Goal: Information Seeking & Learning: Understand process/instructions

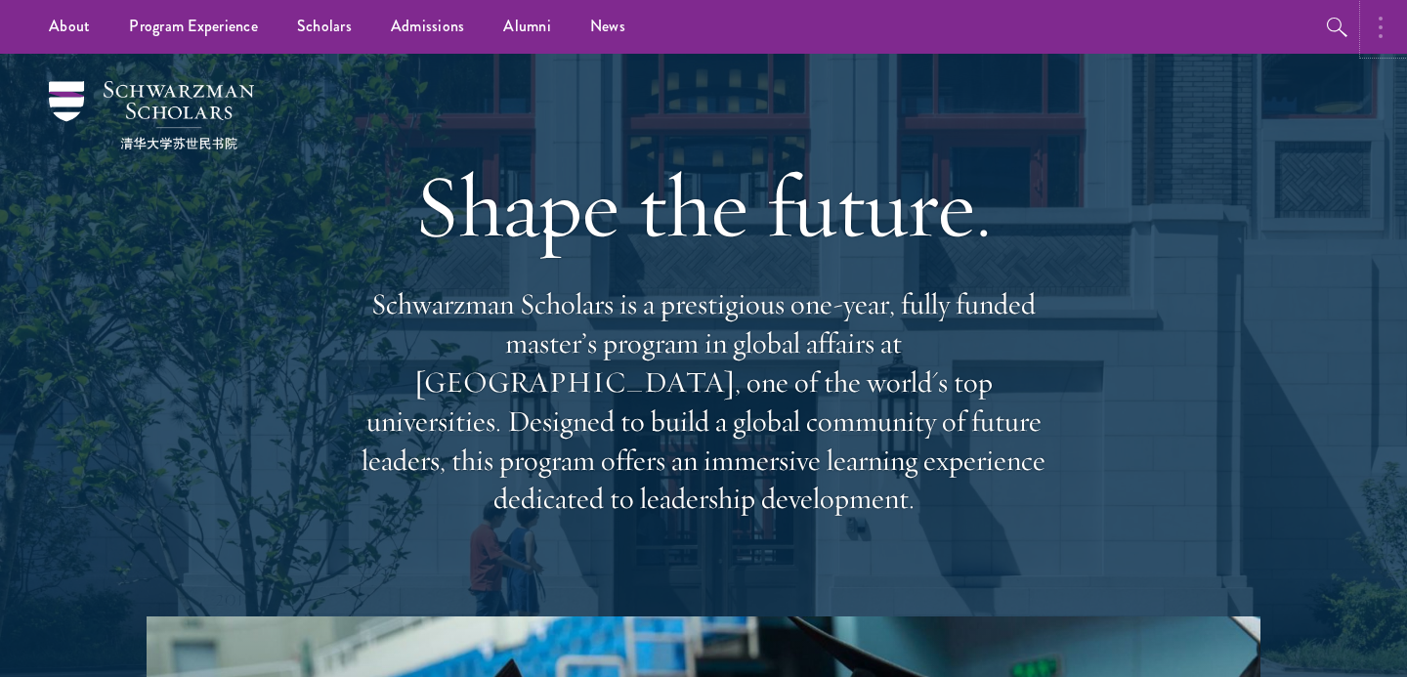
click at [1383, 31] on button "button" at bounding box center [1385, 27] width 43 height 54
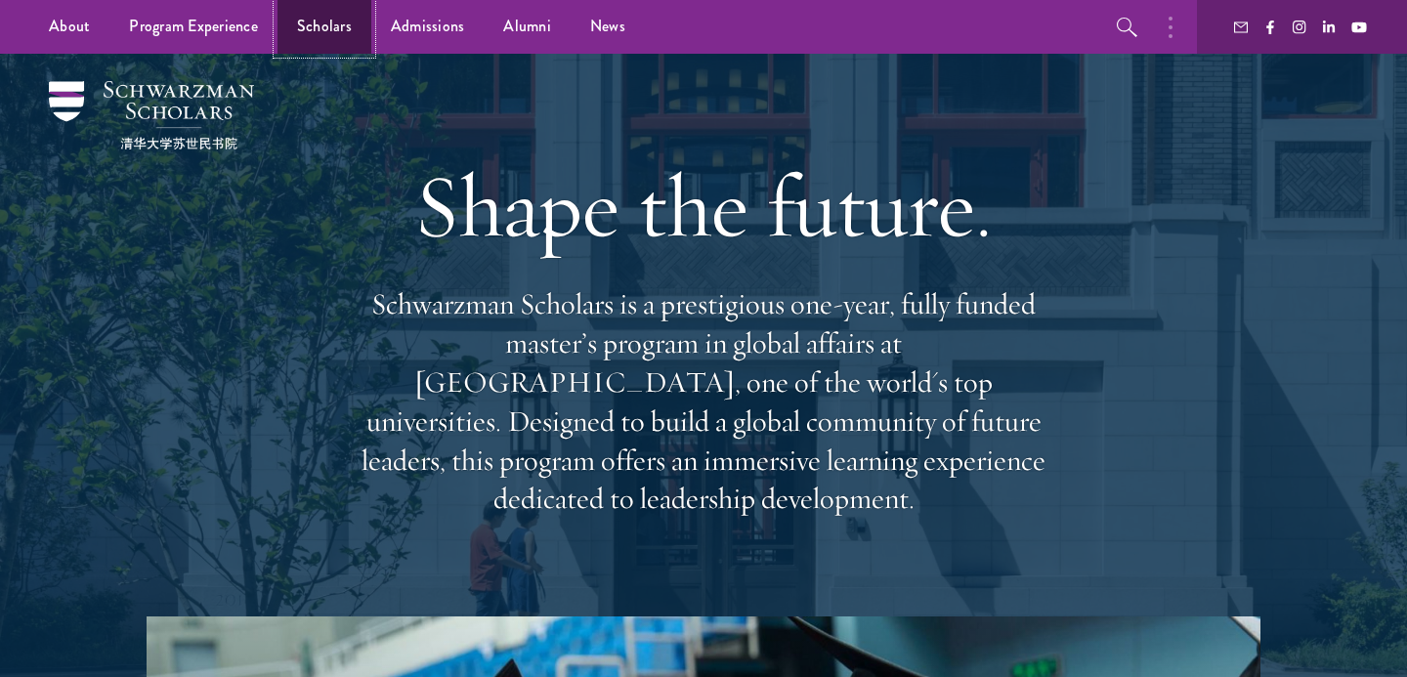
click at [320, 23] on link "Scholars" at bounding box center [325, 27] width 94 height 54
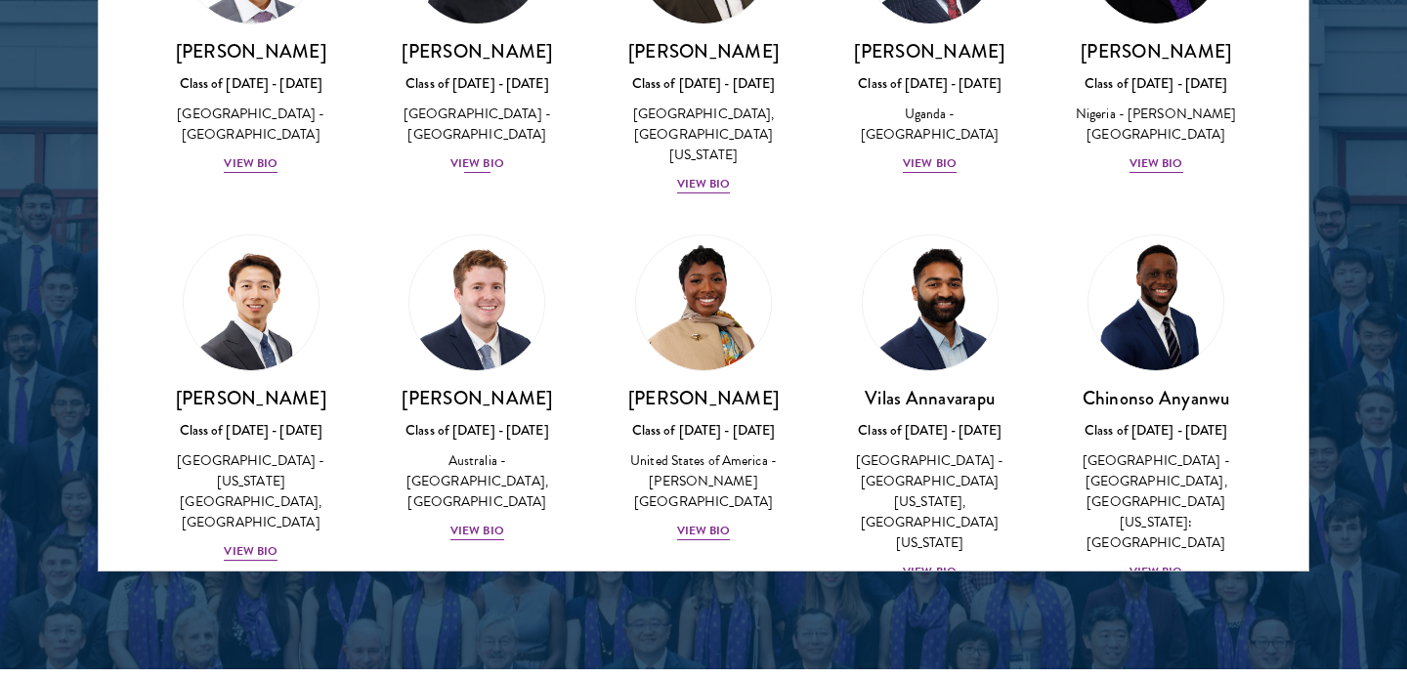
scroll to position [569, 0]
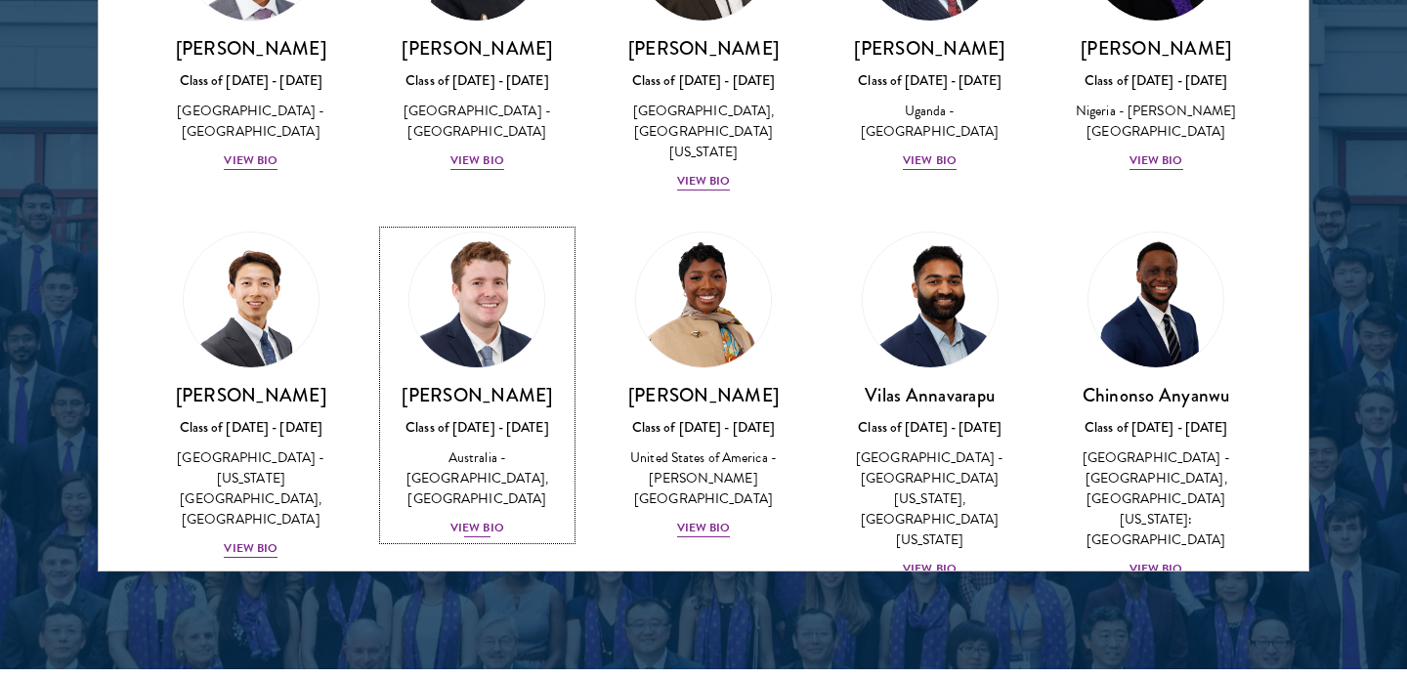
click at [496, 519] on div "View Bio" at bounding box center [477, 528] width 54 height 19
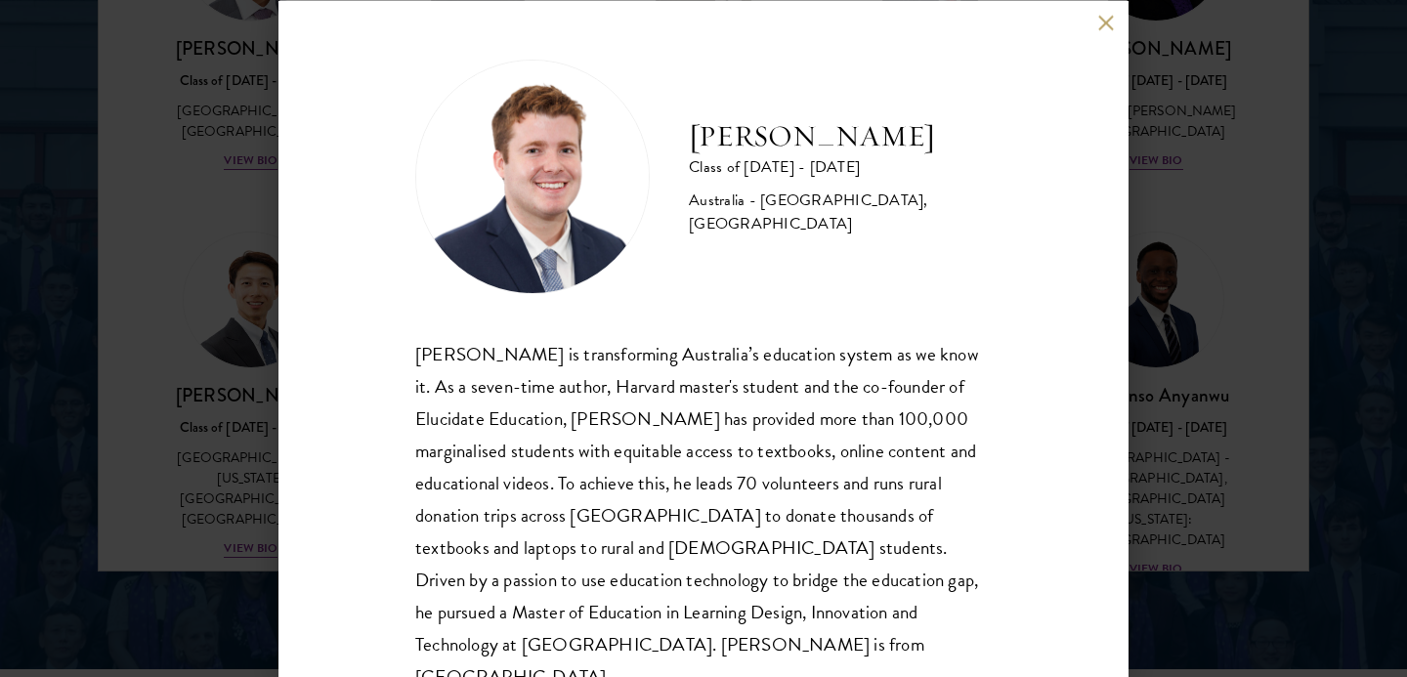
scroll to position [42, 0]
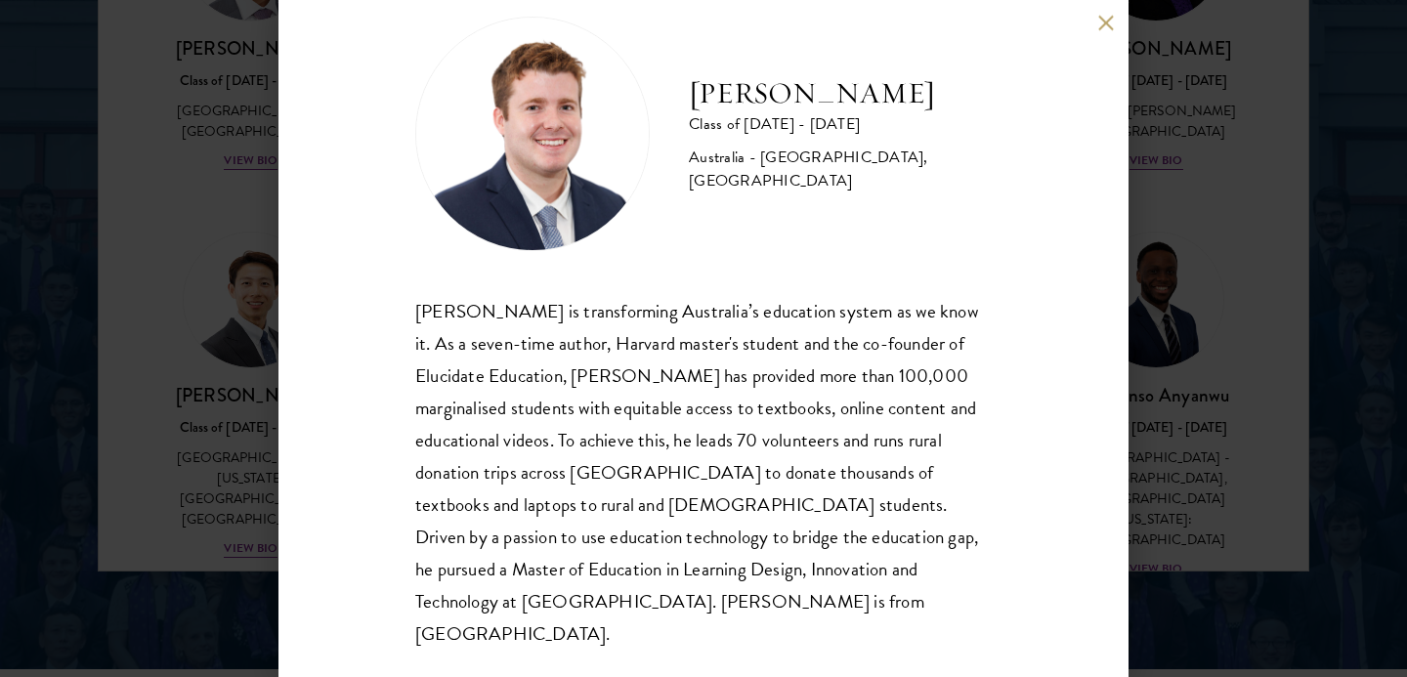
click at [1098, 21] on button at bounding box center [1105, 23] width 17 height 17
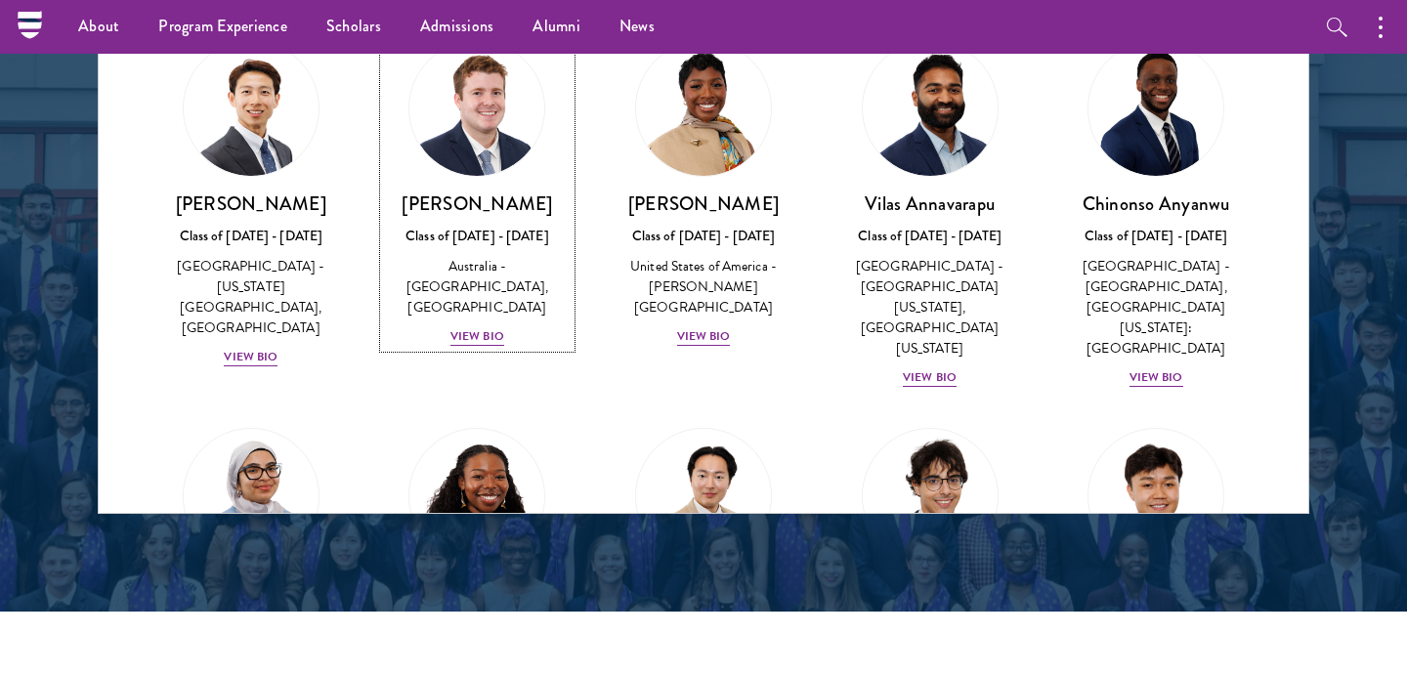
scroll to position [558, 0]
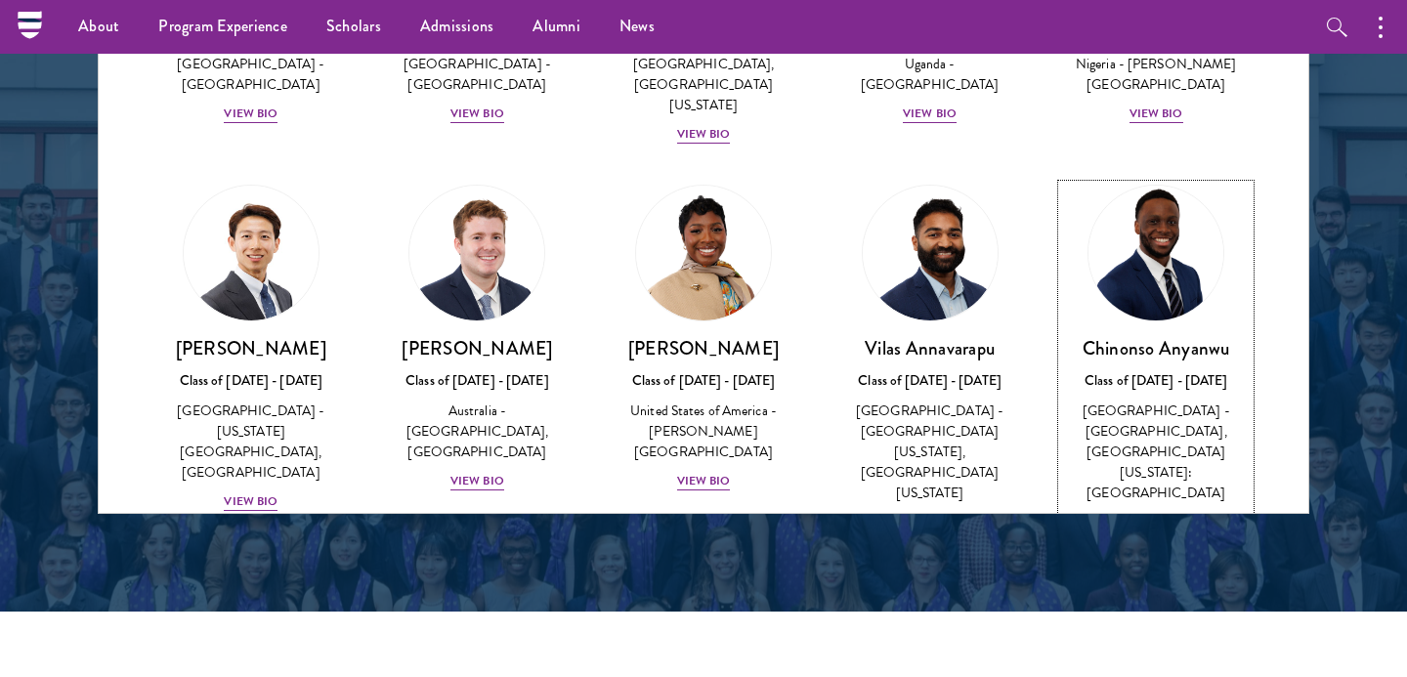
click at [1178, 444] on div "[GEOGRAPHIC_DATA] - [GEOGRAPHIC_DATA], [GEOGRAPHIC_DATA][US_STATE]: [GEOGRAPHIC…" at bounding box center [1156, 452] width 188 height 103
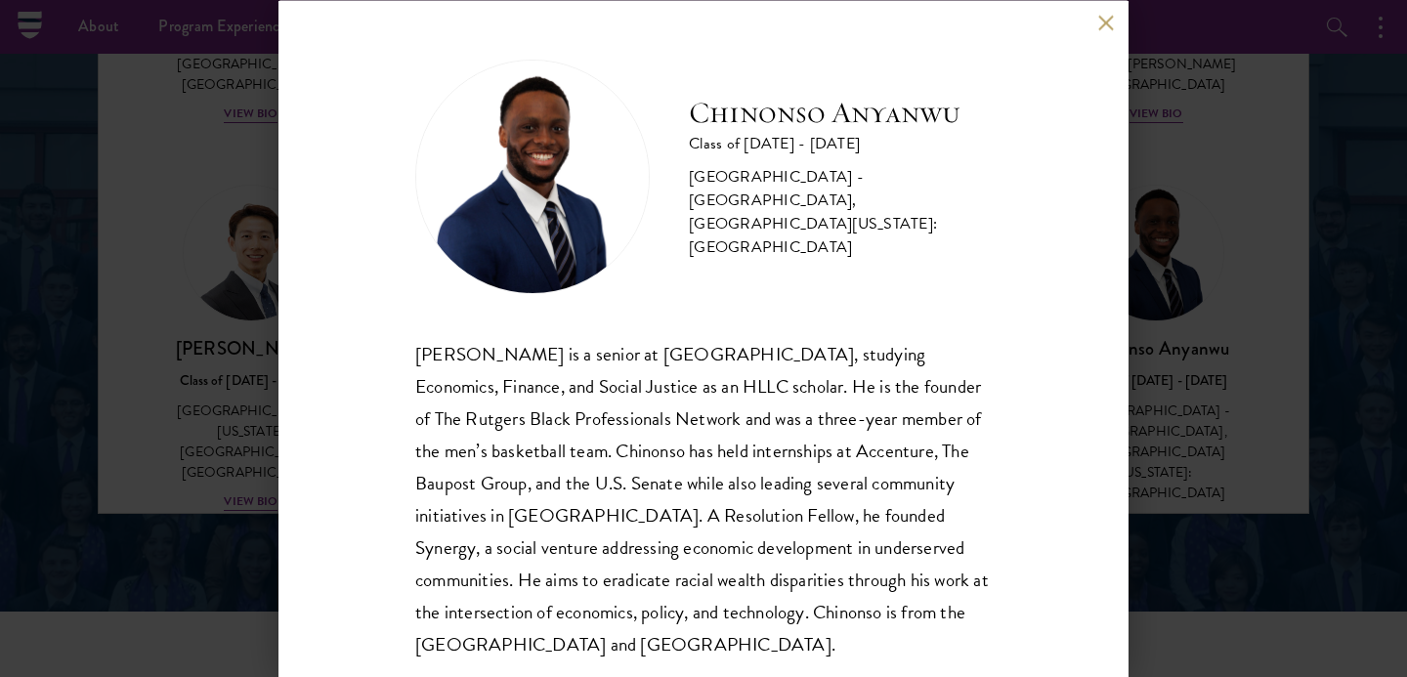
scroll to position [42, 0]
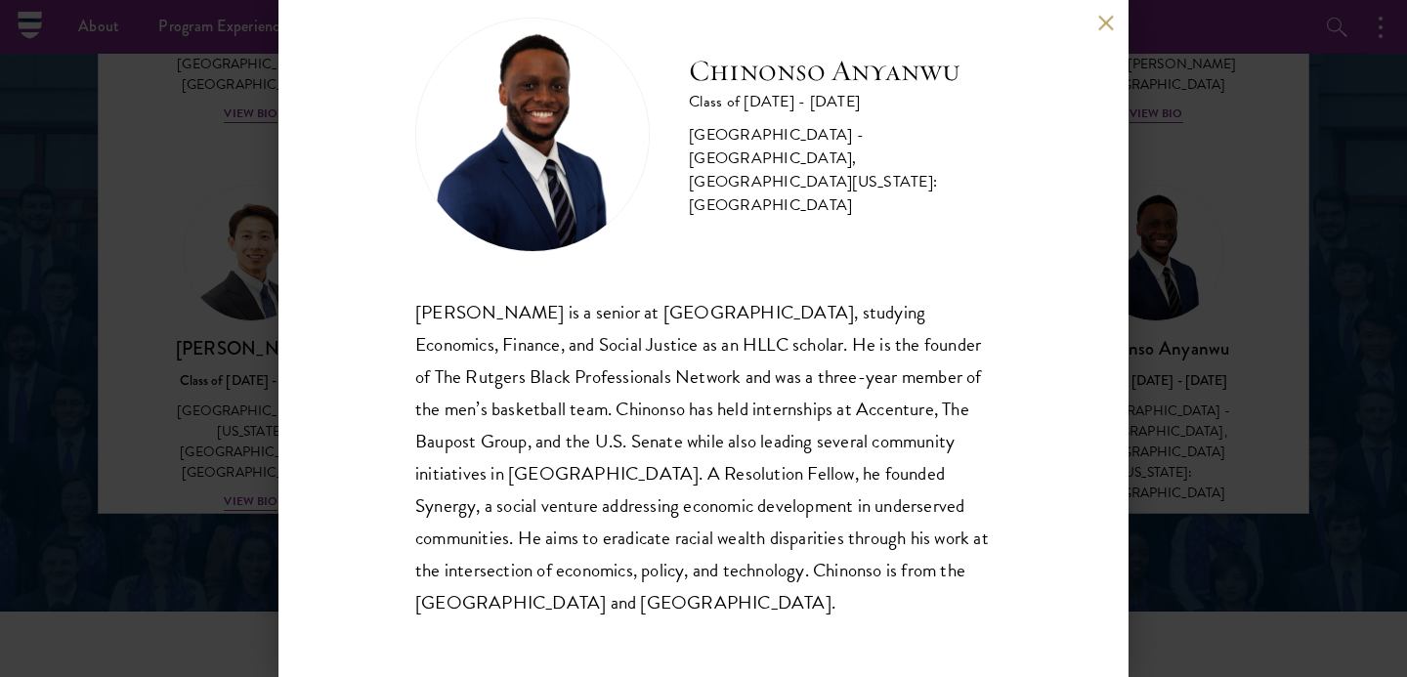
click at [1110, 20] on button at bounding box center [1105, 23] width 17 height 17
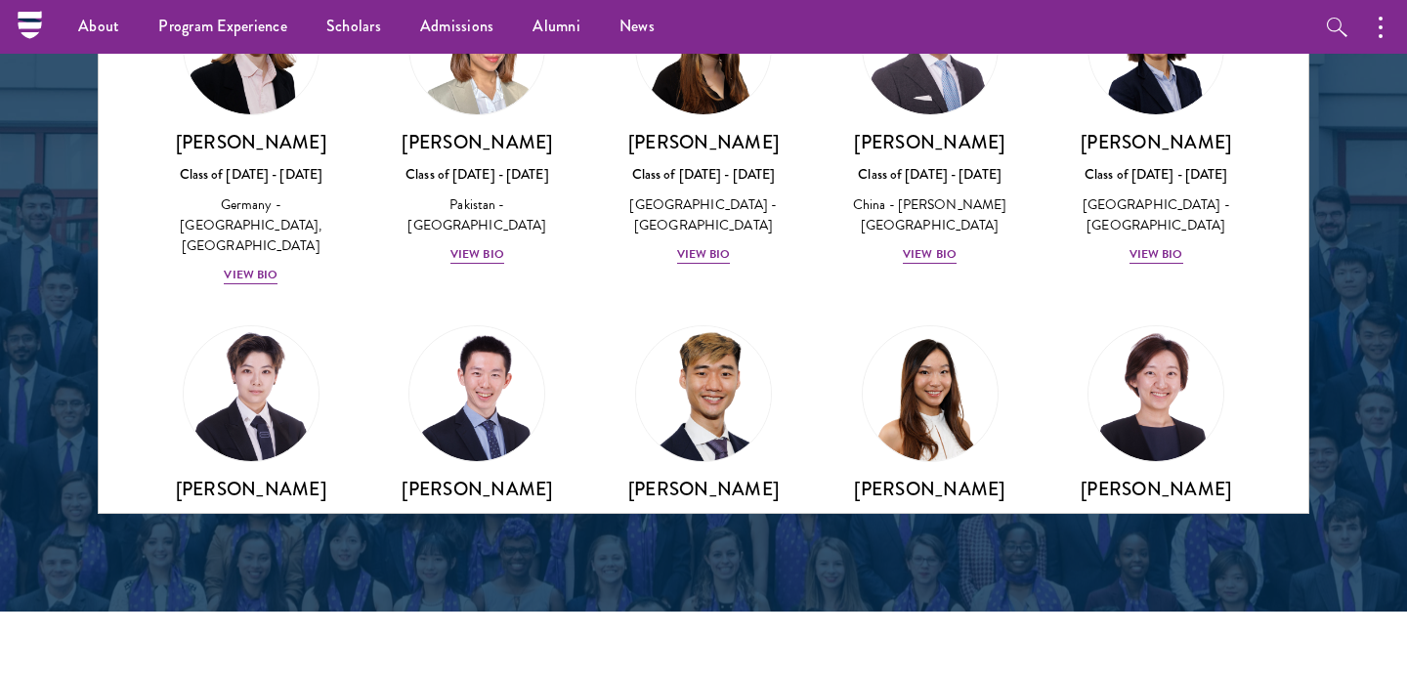
scroll to position [4976, 0]
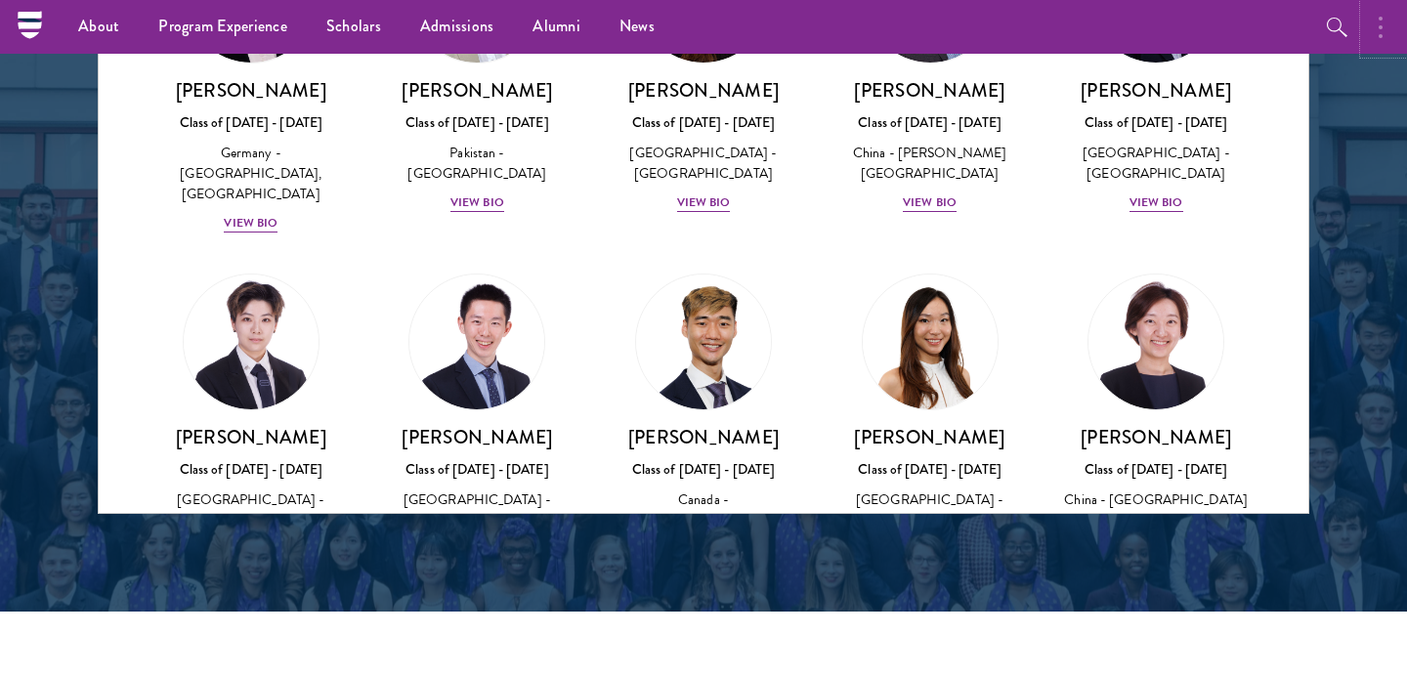
click at [1392, 23] on button "button" at bounding box center [1385, 27] width 43 height 54
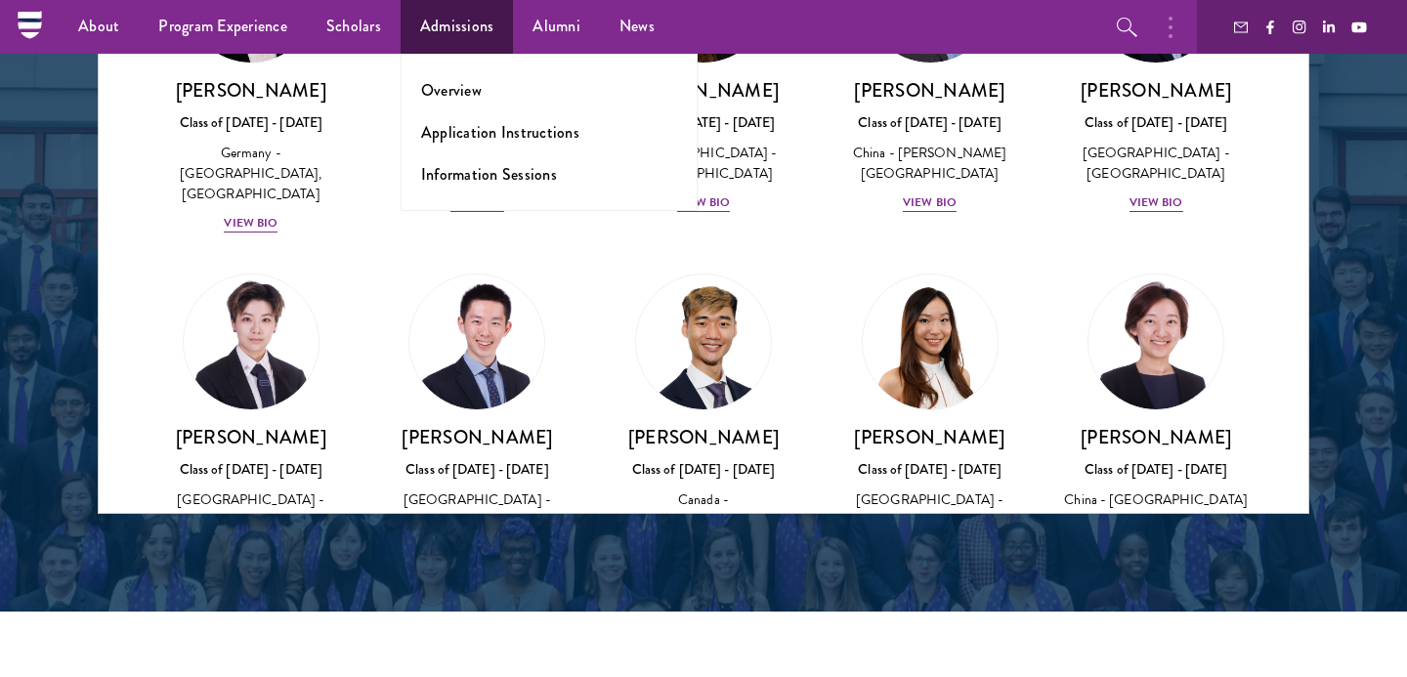
click at [450, 150] on ul "Overview Application Instructions Information Sessions" at bounding box center [549, 132] width 297 height 157
click at [445, 125] on link "Application Instructions" at bounding box center [500, 132] width 158 height 22
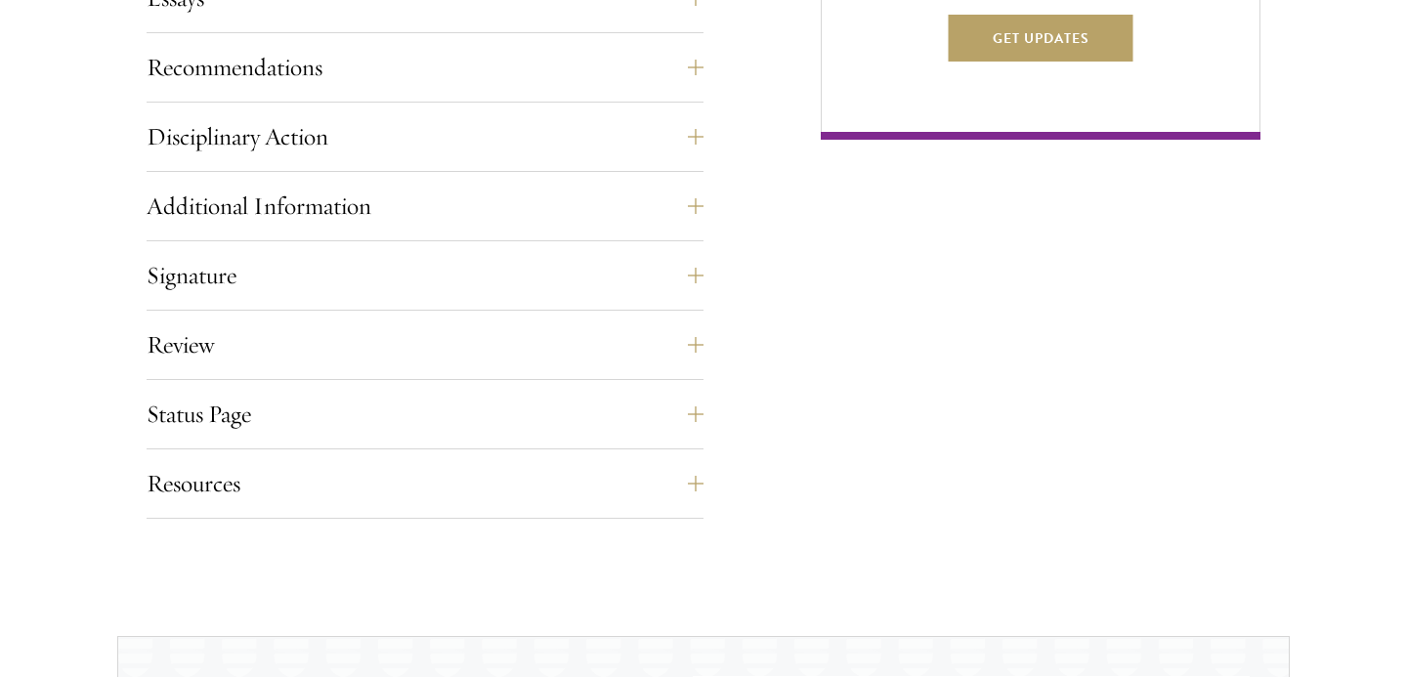
scroll to position [1714, 0]
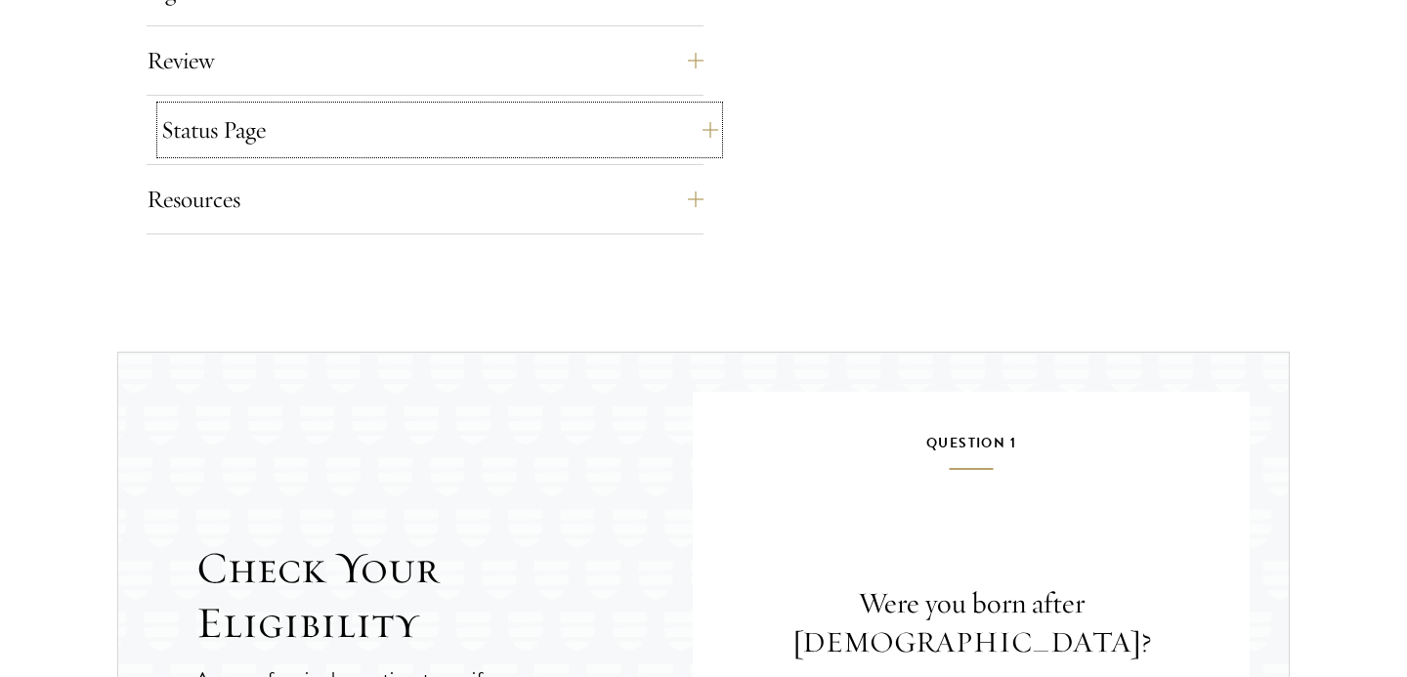
click at [364, 135] on button "Status Page" at bounding box center [439, 130] width 557 height 47
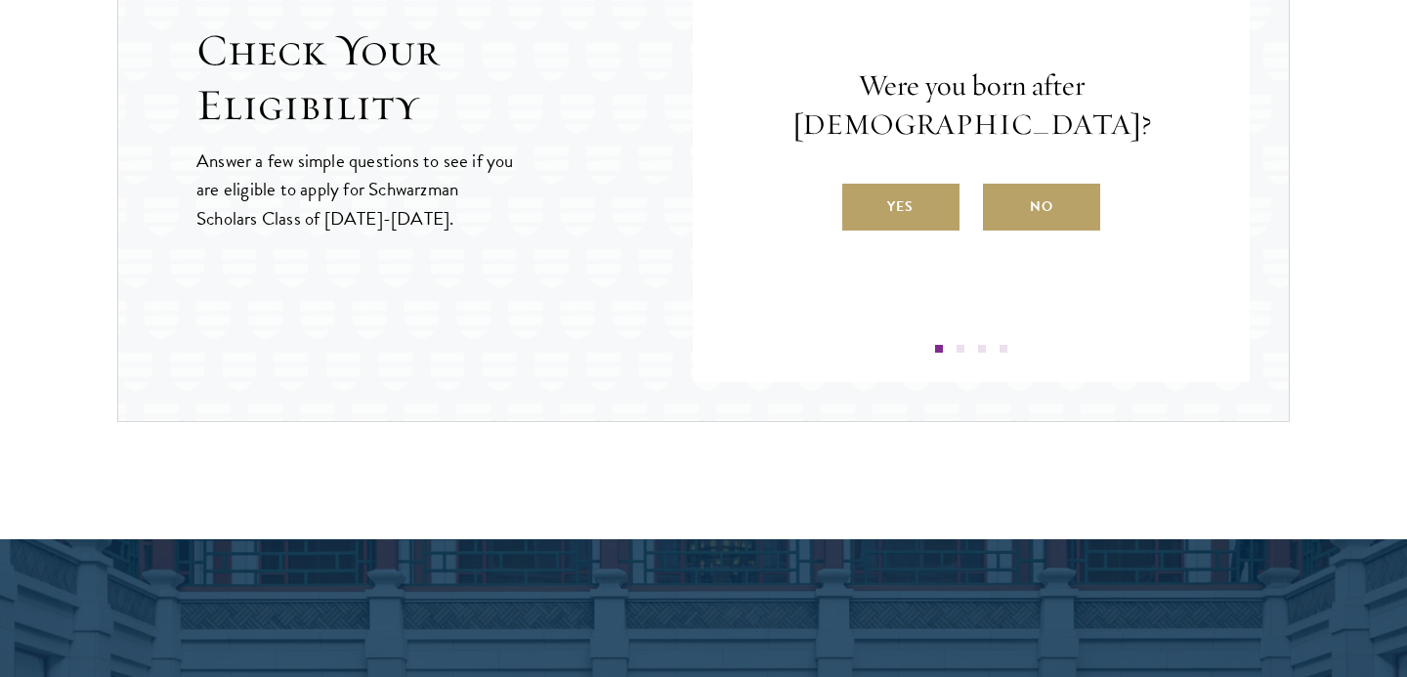
scroll to position [2696, 0]
